Goal: Task Accomplishment & Management: Manage account settings

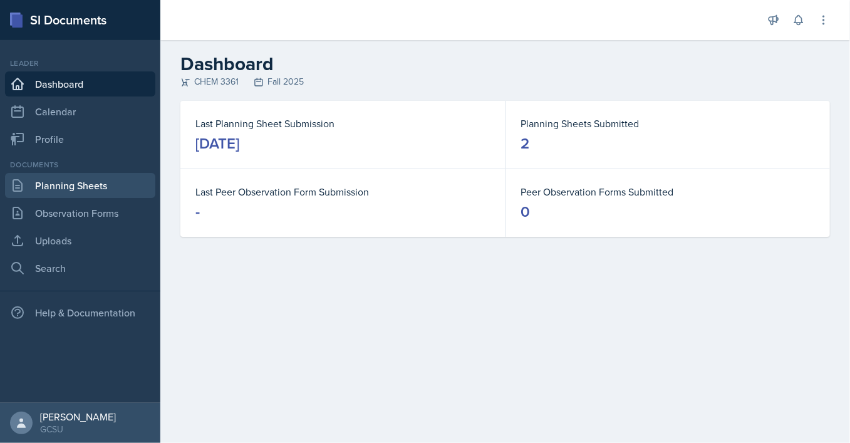
click at [91, 191] on link "Planning Sheets" at bounding box center [80, 185] width 150 height 25
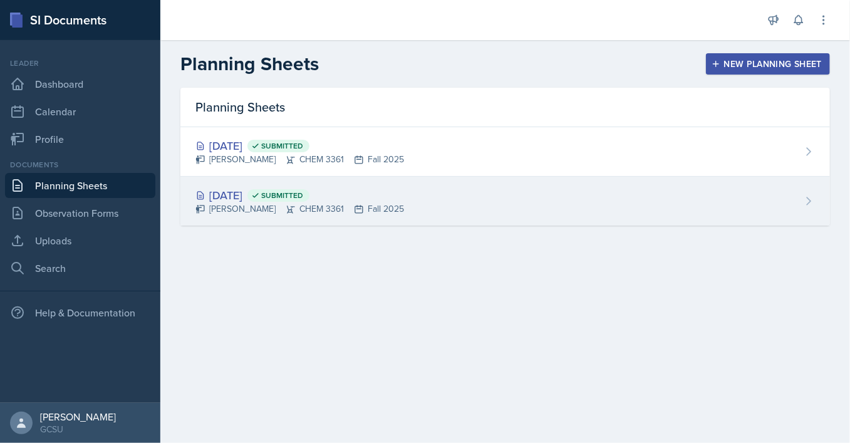
click at [255, 212] on div "[PERSON_NAME] CHEM 3361 Fall 2025" at bounding box center [299, 208] width 209 height 13
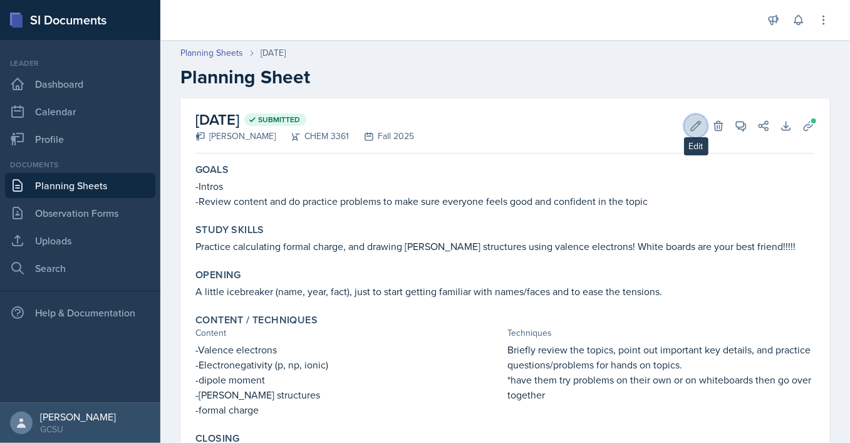
click at [696, 128] on icon at bounding box center [695, 125] width 9 height 9
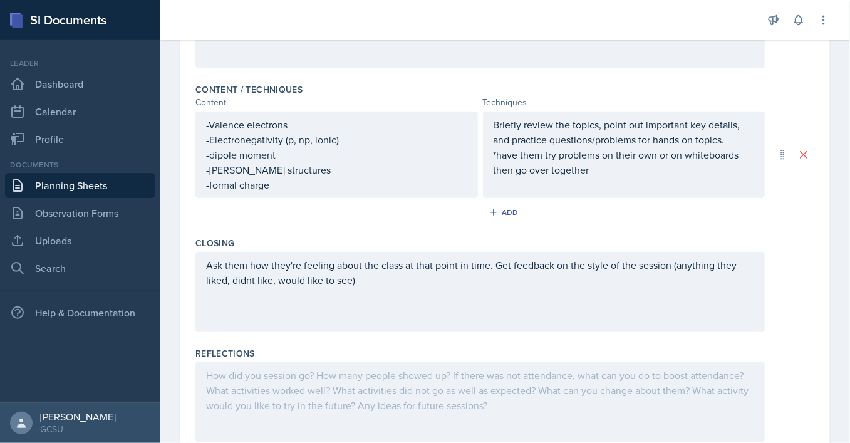
scroll to position [427, 0]
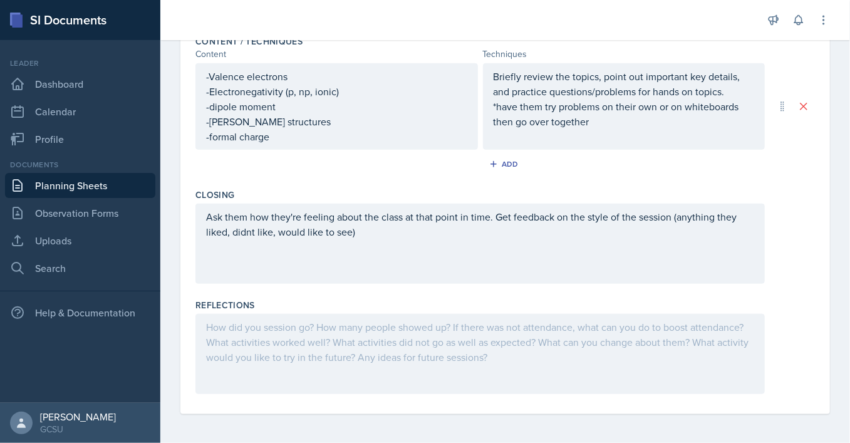
click at [324, 334] on div at bounding box center [479, 354] width 569 height 80
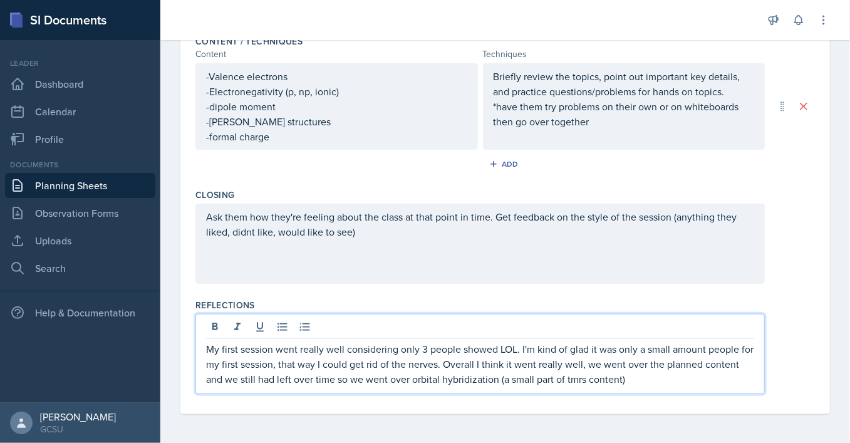
click at [497, 382] on p "My first session went really well considering only 3 people showed LOL. I'm kin…" at bounding box center [480, 363] width 548 height 45
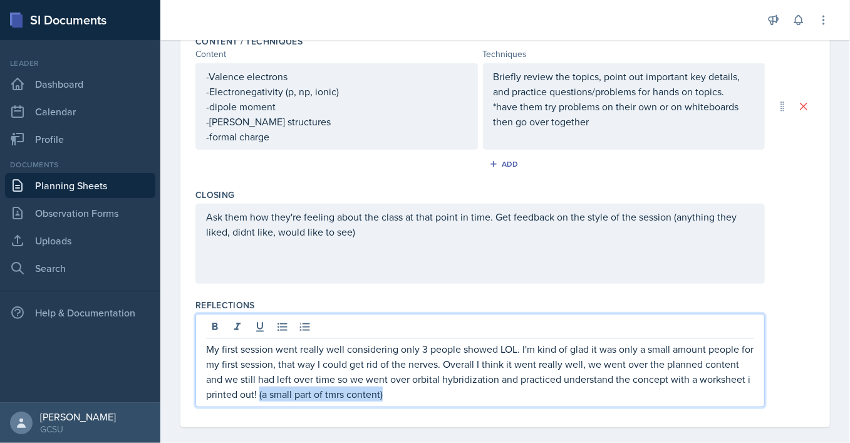
drag, startPoint x: 387, startPoint y: 389, endPoint x: 259, endPoint y: 393, distance: 127.8
click at [259, 393] on p "My first session went really well considering only 3 people showed LOL. I'm kin…" at bounding box center [480, 371] width 548 height 60
copy p "(a small part of tmrs content)"
click at [498, 379] on p "My first session went really well considering only 3 people showed LOL. I'm kin…" at bounding box center [480, 371] width 548 height 60
click at [498, 378] on p "My first session went really well considering only 3 people showed LOL. I'm kin…" at bounding box center [480, 371] width 548 height 60
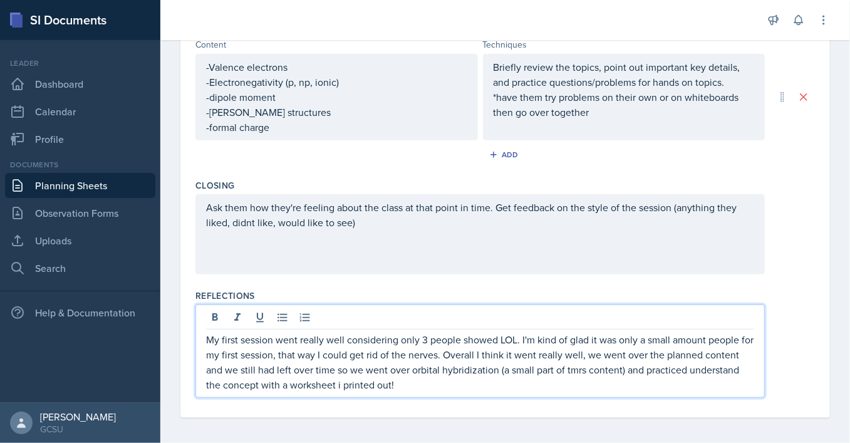
scroll to position [439, 0]
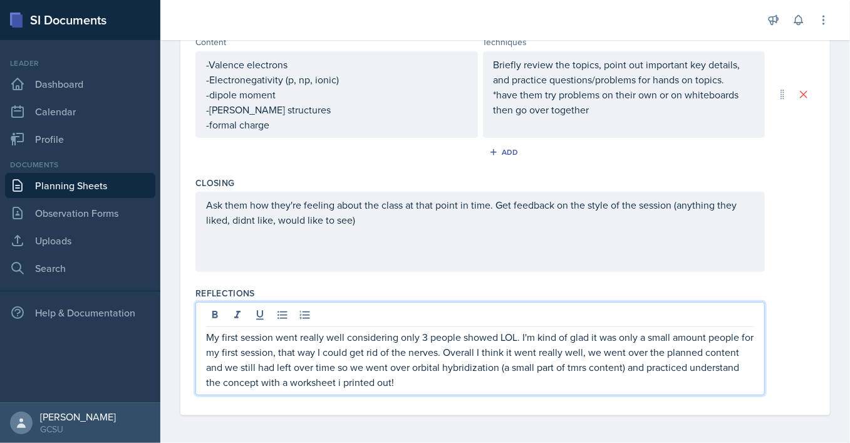
click at [743, 366] on p "My first session went really well considering only 3 people showed LOL. I'm kin…" at bounding box center [480, 359] width 548 height 60
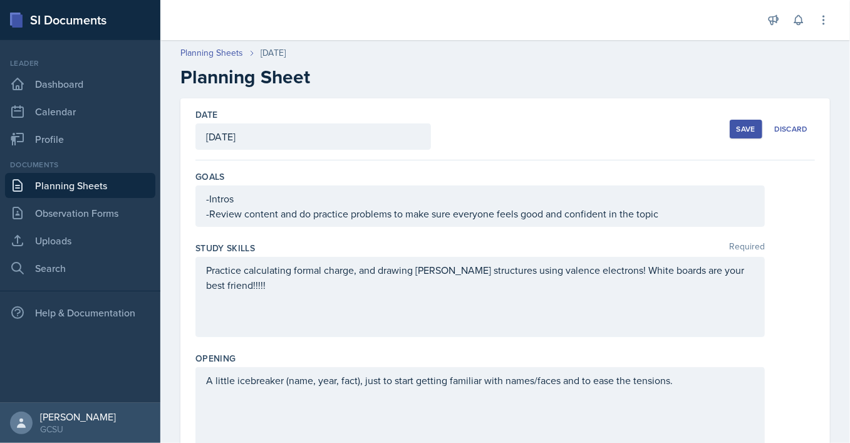
click at [742, 133] on div "Save" at bounding box center [745, 129] width 19 height 10
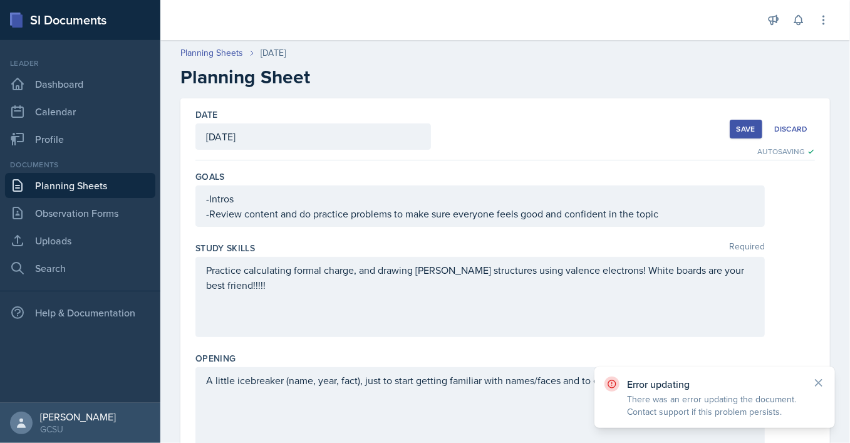
scroll to position [427, 0]
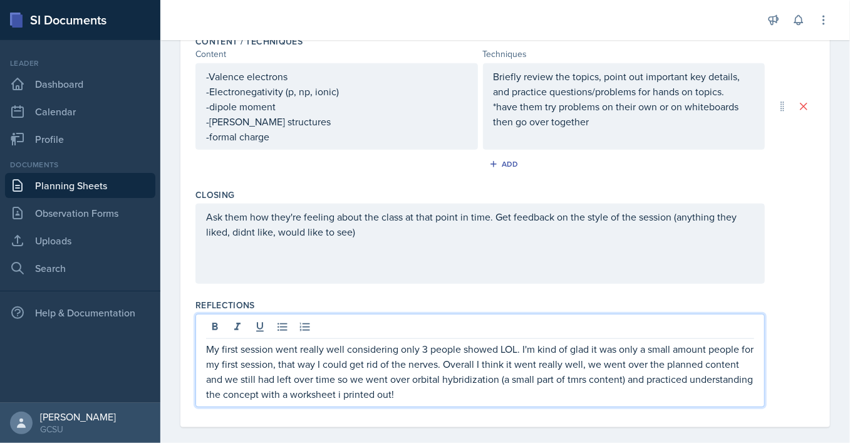
drag, startPoint x: 471, startPoint y: 373, endPoint x: 185, endPoint y: 344, distance: 287.0
click at [195, 344] on div "My first session went really well considering only 3 people showed LOL. I'm kin…" at bounding box center [479, 360] width 569 height 93
copy p "My first session went really well considering only 3 people showed LOL. I'm kin…"
click at [535, 283] on div "Closing Ask them how they're feeling about the class at that point in time. Get…" at bounding box center [504, 238] width 619 height 110
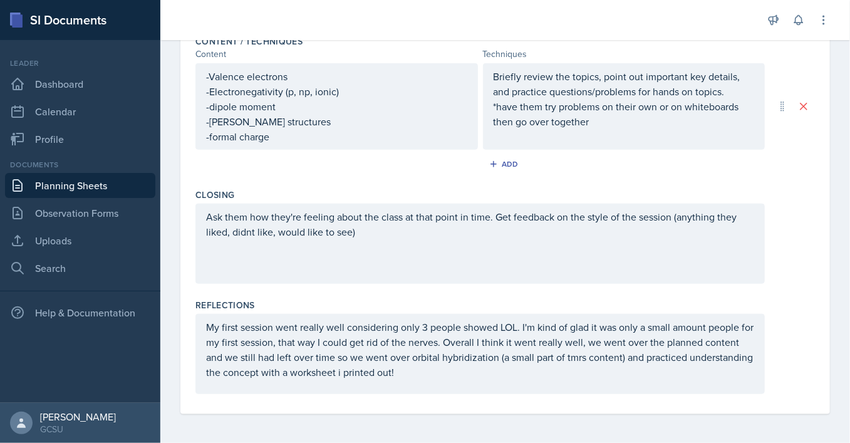
scroll to position [0, 0]
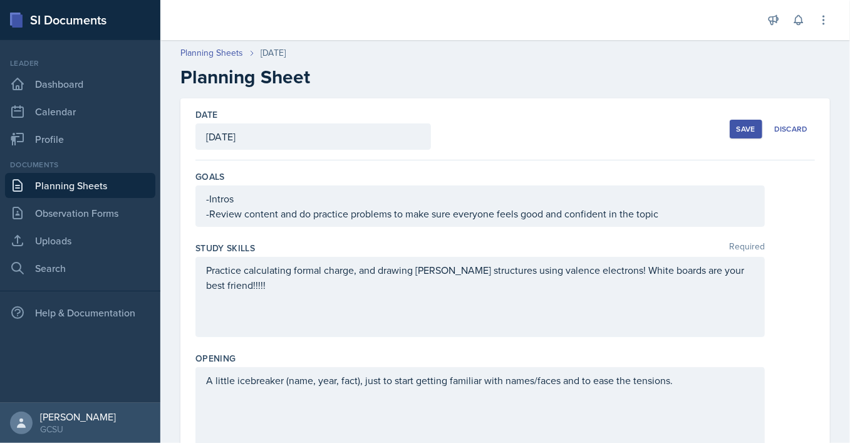
click at [748, 135] on button "Save" at bounding box center [745, 129] width 33 height 19
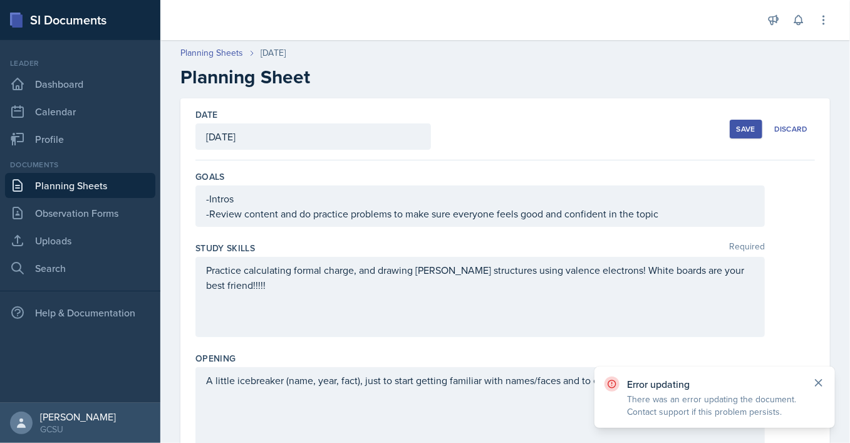
click at [823, 381] on icon at bounding box center [818, 382] width 13 height 13
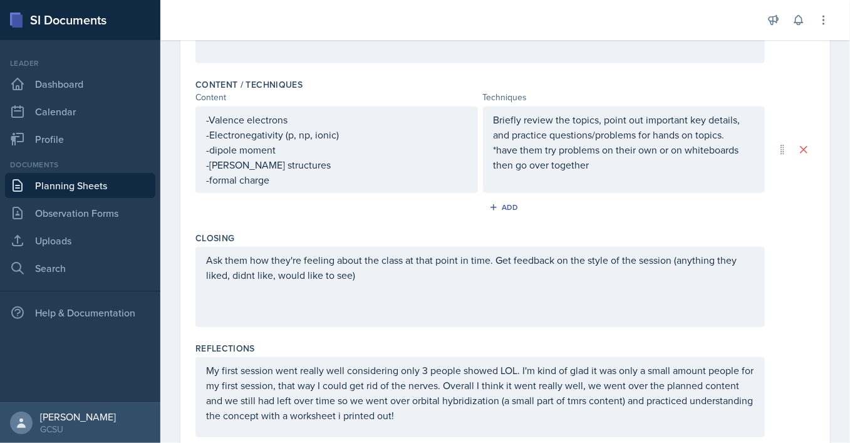
scroll to position [427, 0]
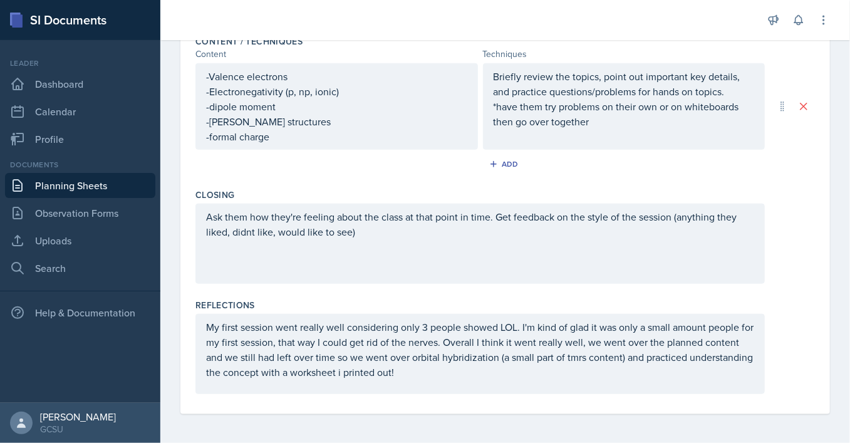
click at [609, 168] on div "Add" at bounding box center [504, 167] width 619 height 24
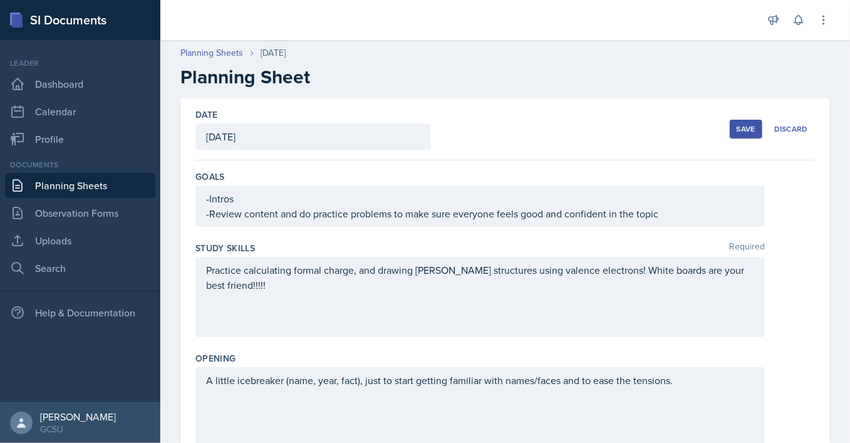
click at [753, 125] on div "Save" at bounding box center [745, 129] width 19 height 10
